Goal: Task Accomplishment & Management: Complete application form

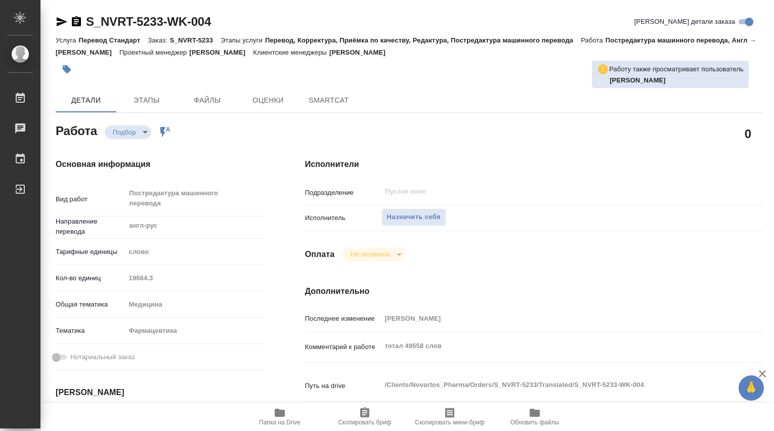
type textarea "x"
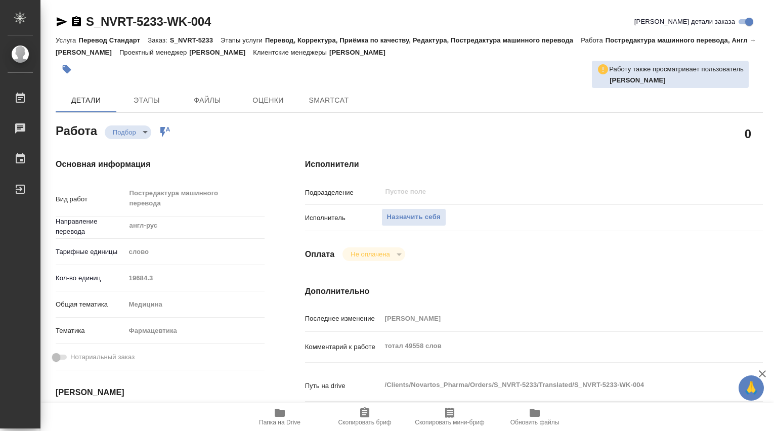
type textarea "x"
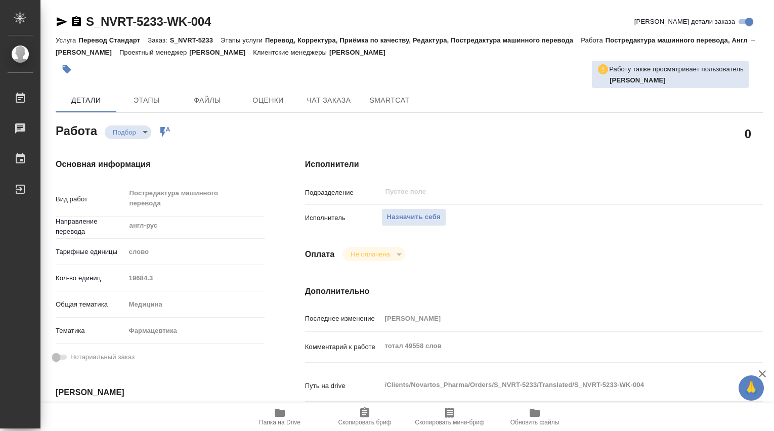
type textarea "x"
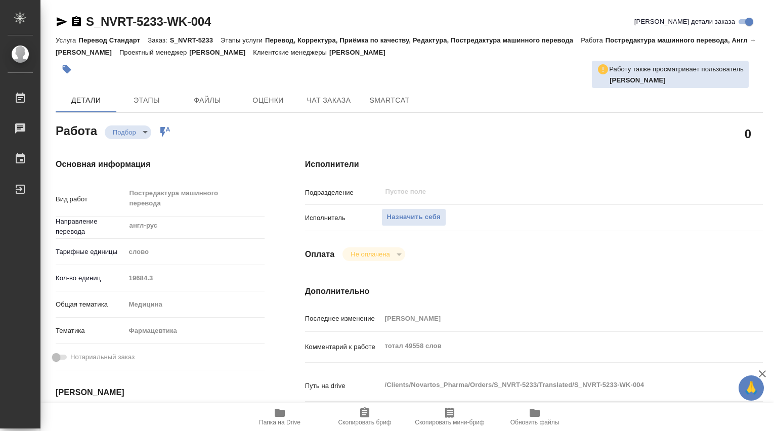
type textarea "x"
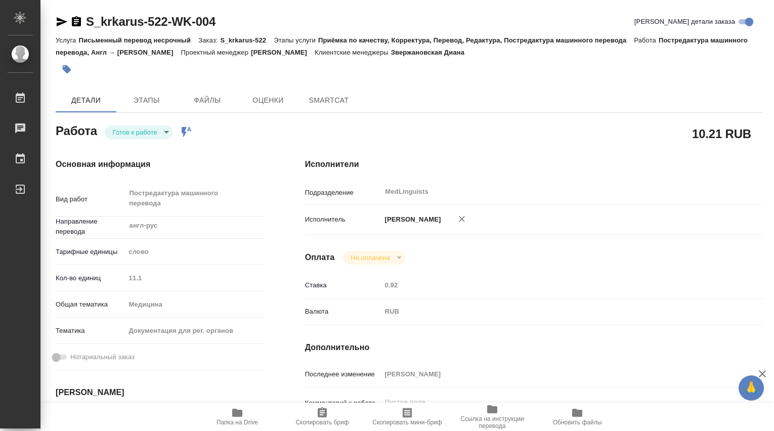
type textarea "x"
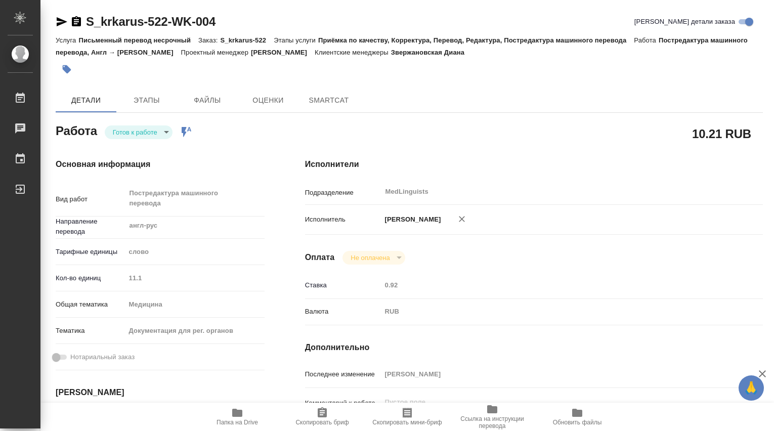
type textarea "x"
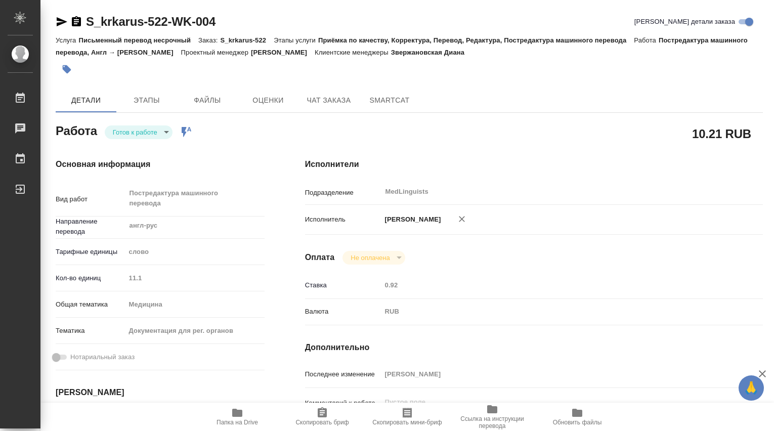
type textarea "x"
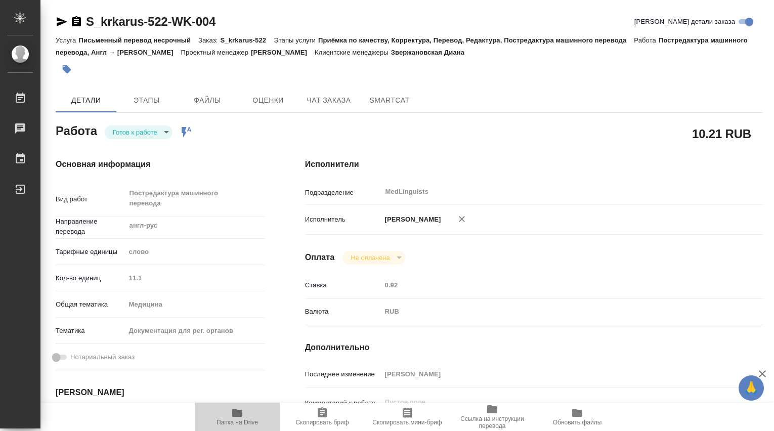
click at [240, 409] on icon "button" at bounding box center [237, 413] width 12 height 12
type textarea "x"
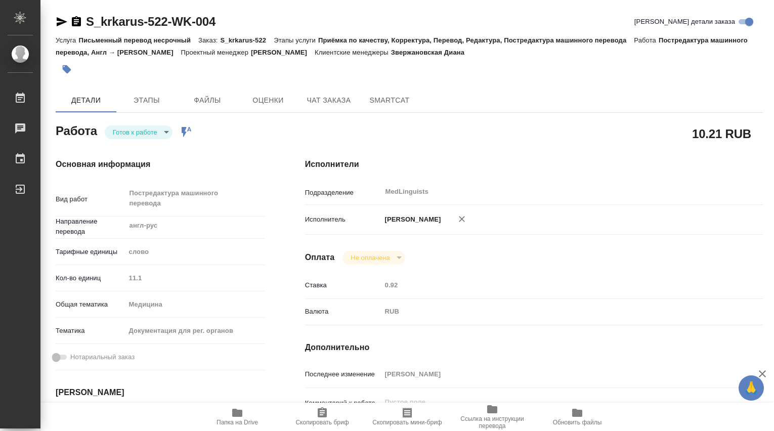
type textarea "x"
click at [165, 131] on body "🙏 .cls-1 fill:#fff; AWATERA Dmitrieva Olga Работы 0 Чаты График Выйти S_krkarus…" at bounding box center [387, 215] width 774 height 431
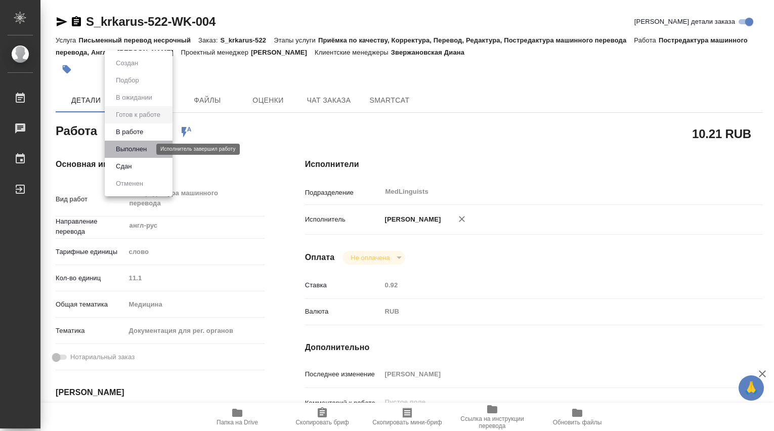
click at [136, 151] on button "Выполнен" at bounding box center [131, 149] width 37 height 11
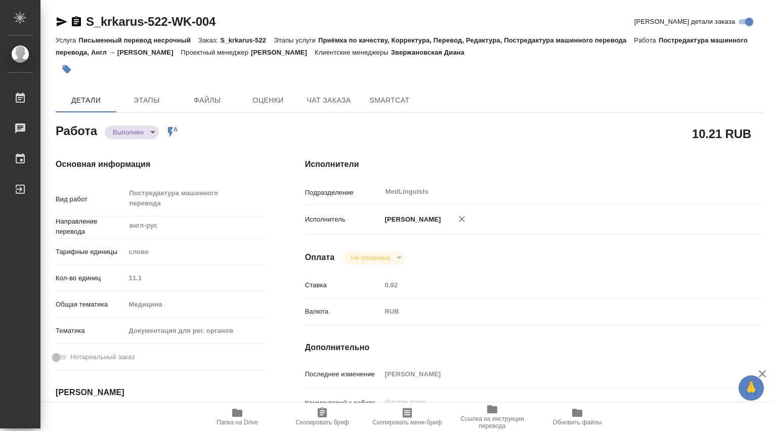
type textarea "x"
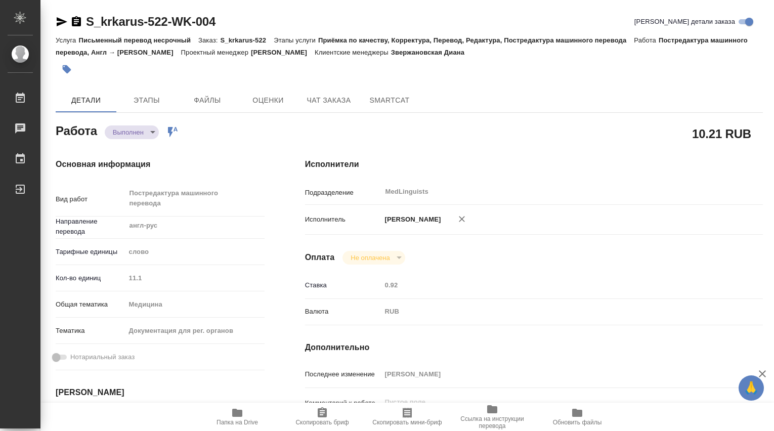
type textarea "x"
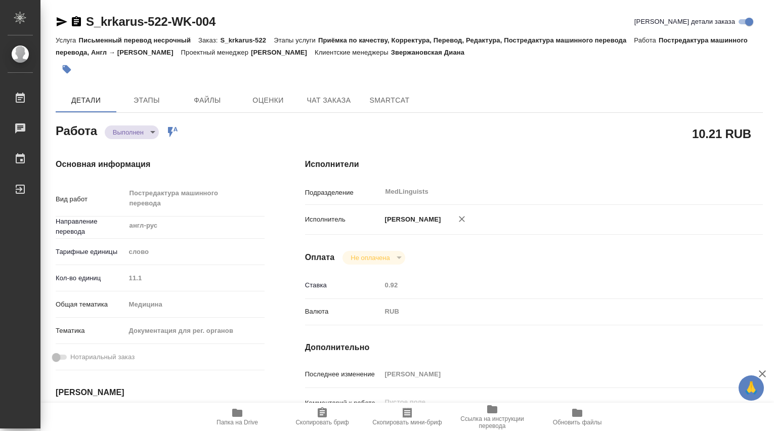
type textarea "x"
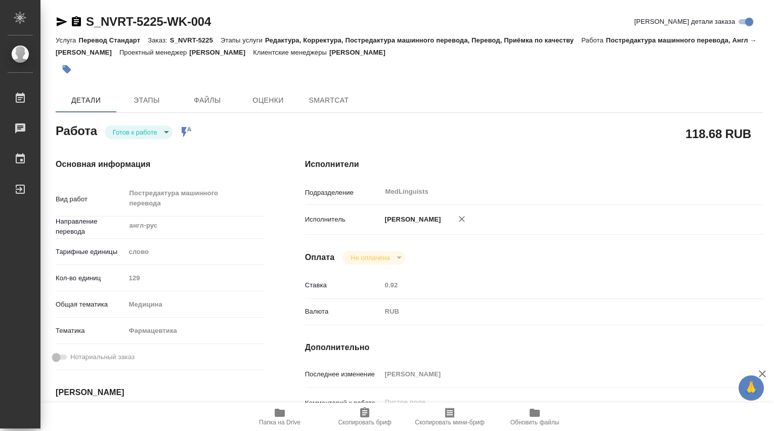
type textarea "x"
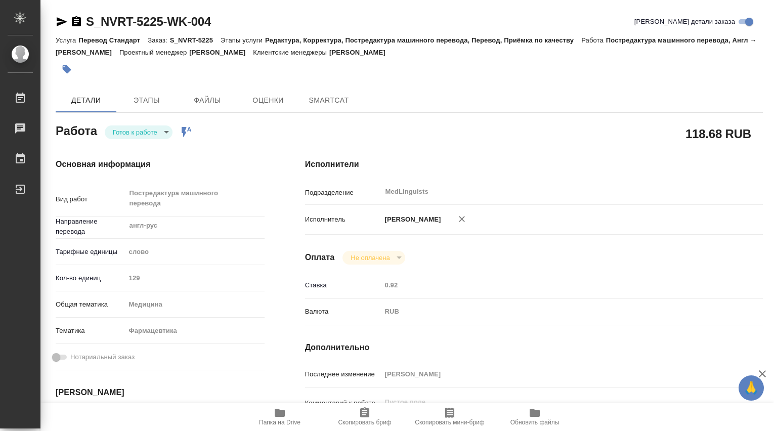
type textarea "x"
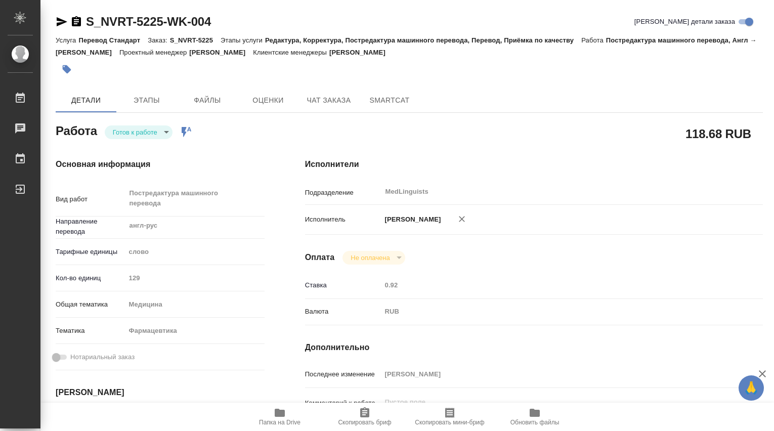
type textarea "x"
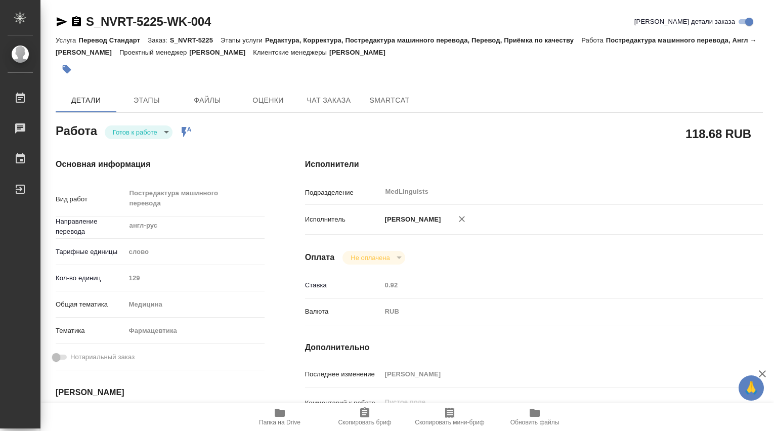
type textarea "x"
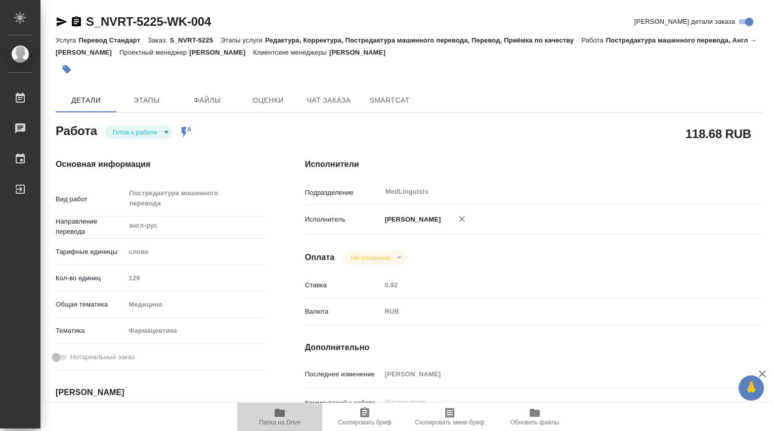
click at [283, 412] on icon "button" at bounding box center [280, 413] width 10 height 8
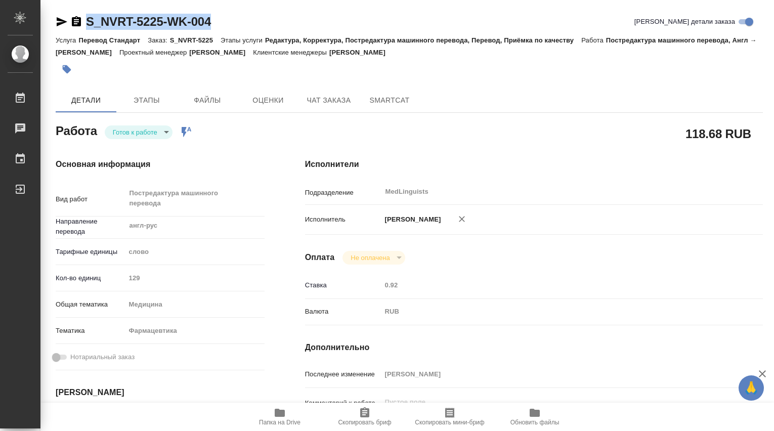
drag, startPoint x: 240, startPoint y: 21, endPoint x: 56, endPoint y: 11, distance: 184.4
copy link "S_NVRT-5225-WK-004"
click at [167, 130] on body "🙏 .cls-1 fill:#fff; AWATERA Dmitrieva Olga Работы 0 Чаты График Выйти S_NVRT-52…" at bounding box center [387, 215] width 774 height 431
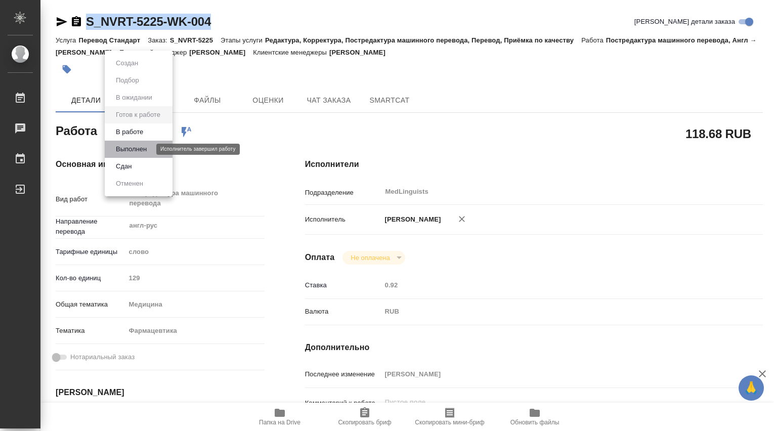
click at [145, 148] on button "Выполнен" at bounding box center [131, 149] width 37 height 11
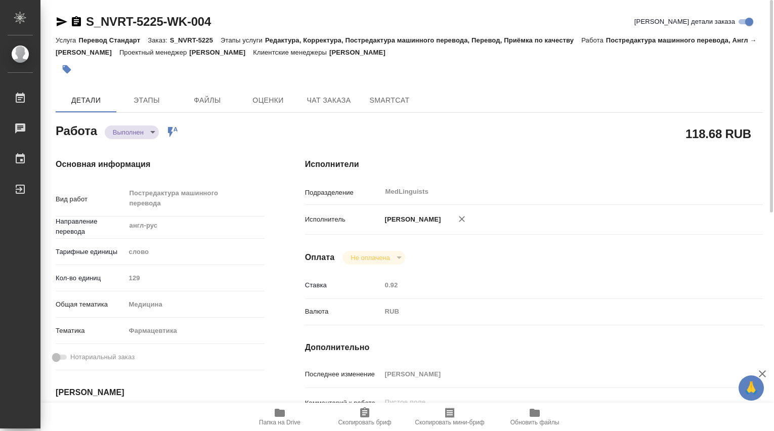
type textarea "x"
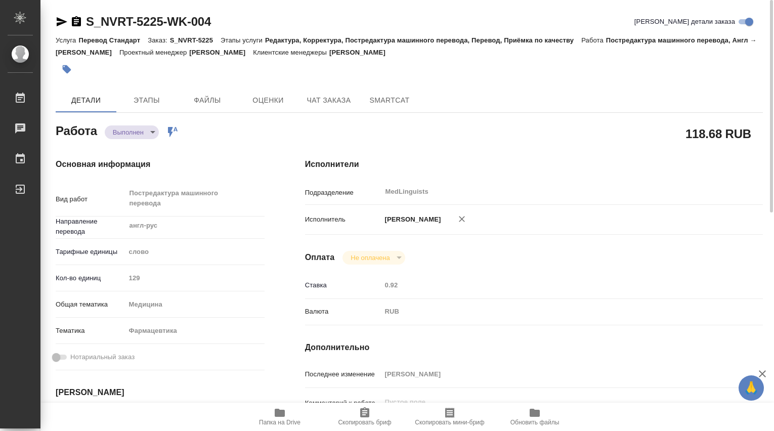
type textarea "x"
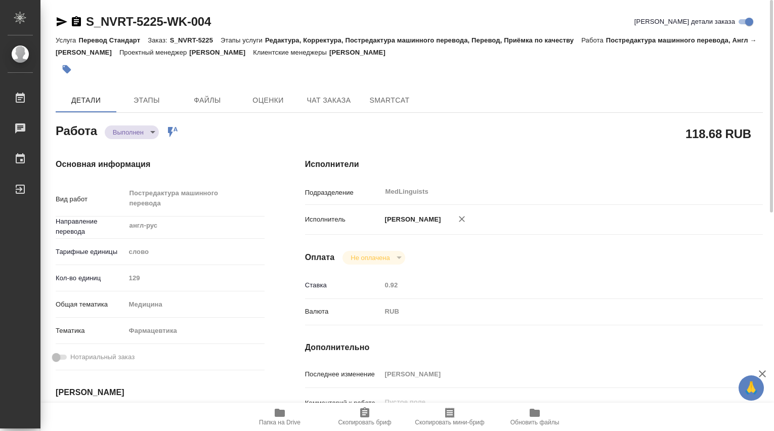
scroll to position [168, 0]
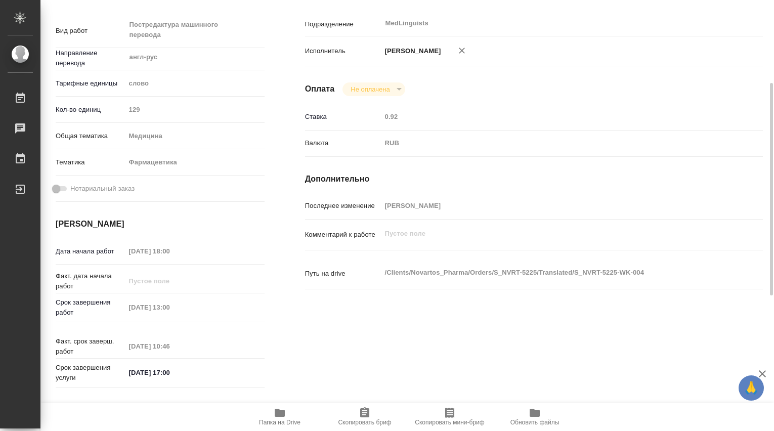
type textarea "x"
